Goal: Task Accomplishment & Management: Use online tool/utility

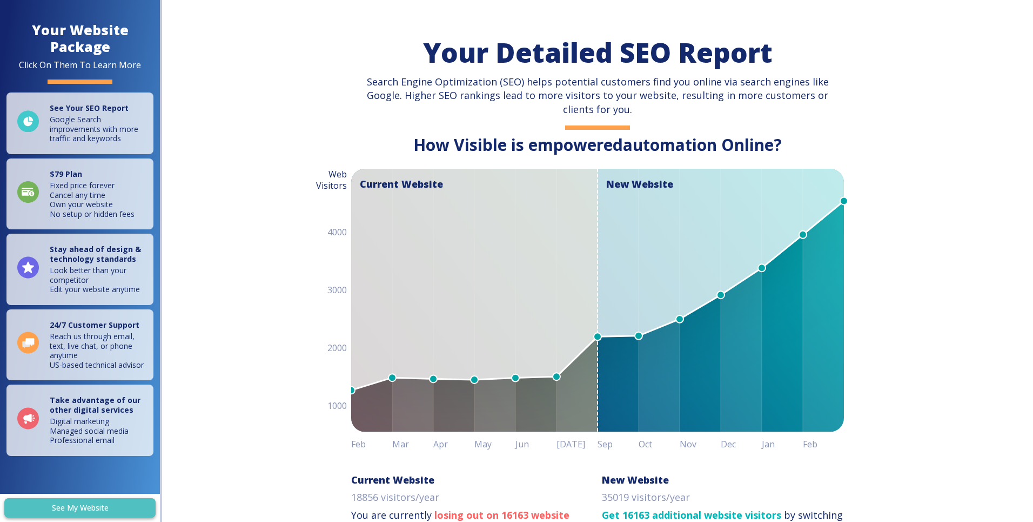
click at [86, 501] on link "See My Website" at bounding box center [79, 508] width 151 height 20
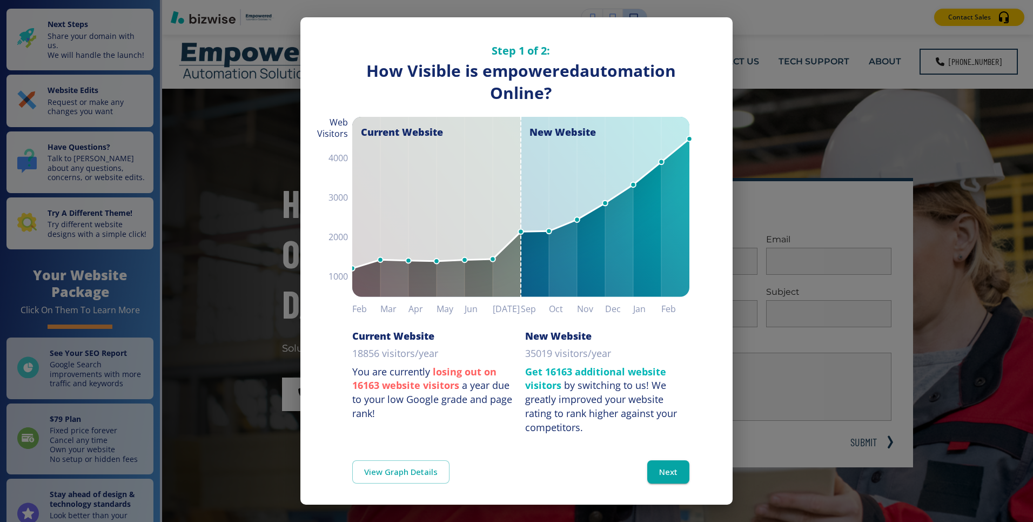
click at [864, 163] on div "Step 1 of 2: How Visible are You Online? How Visible is empoweredautomation Onl…" at bounding box center [516, 261] width 1033 height 522
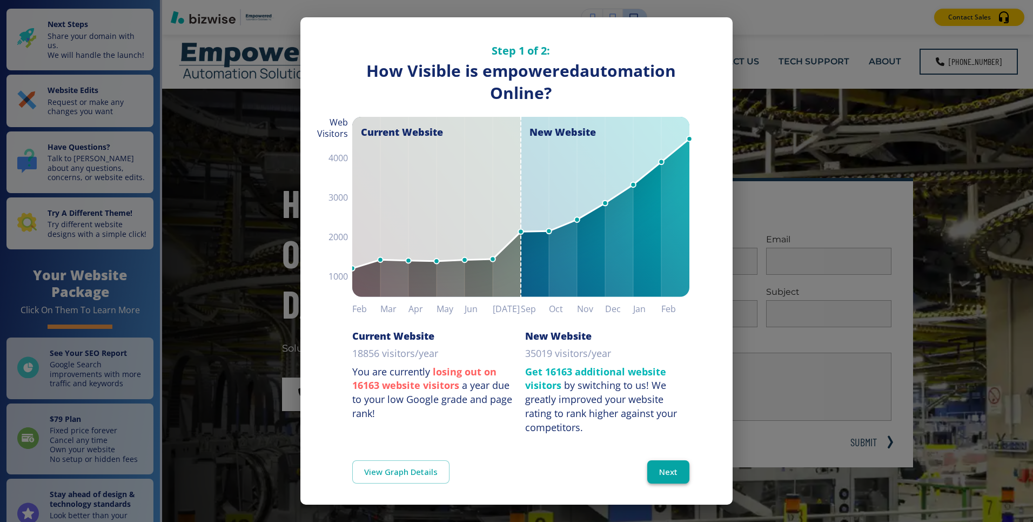
click at [663, 471] on button "Next" at bounding box center [668, 471] width 42 height 23
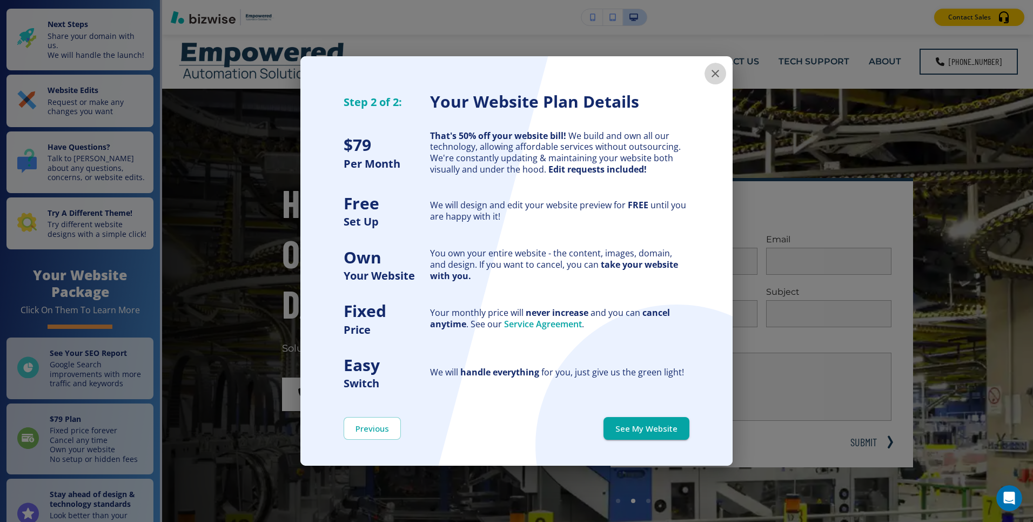
click at [714, 81] on button "button" at bounding box center [716, 74] width 22 height 22
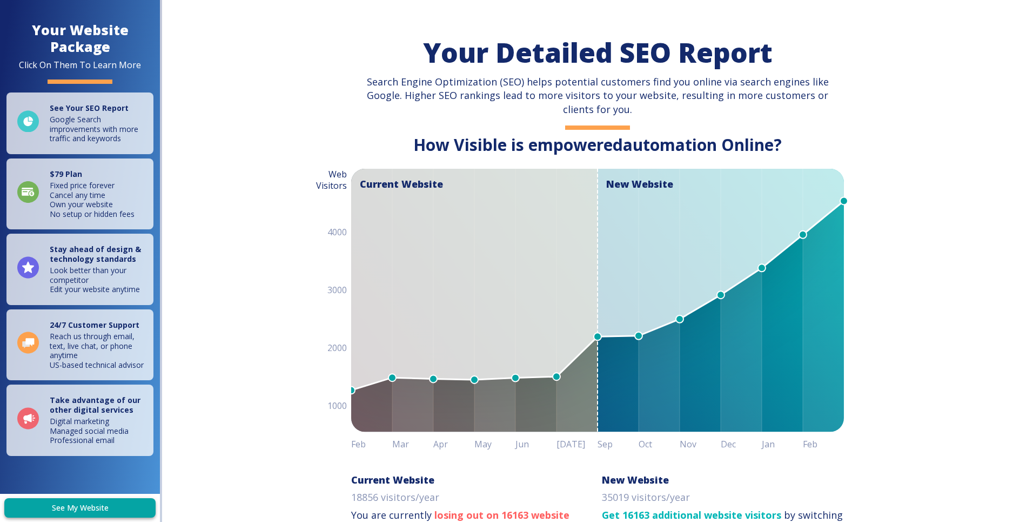
click at [112, 511] on link "See My Website" at bounding box center [79, 508] width 151 height 20
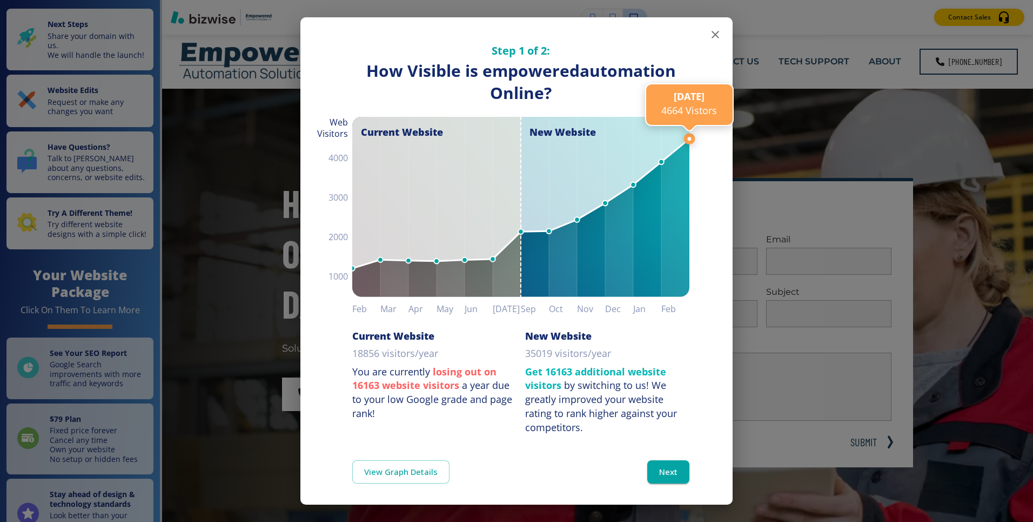
click at [690, 26] on line at bounding box center [690, 138] width 0 height 937
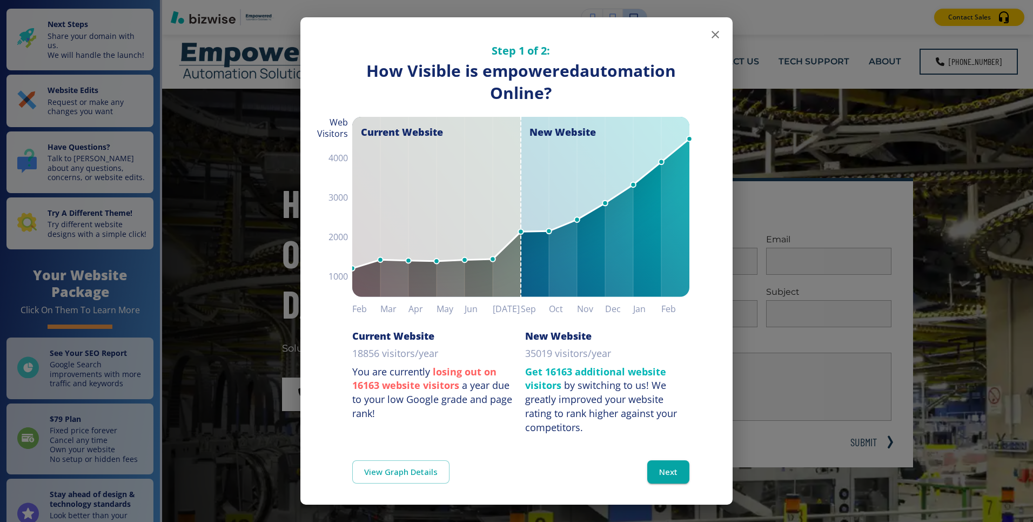
click at [709, 32] on button "button" at bounding box center [716, 35] width 22 height 22
